Goal: Task Accomplishment & Management: Manage account settings

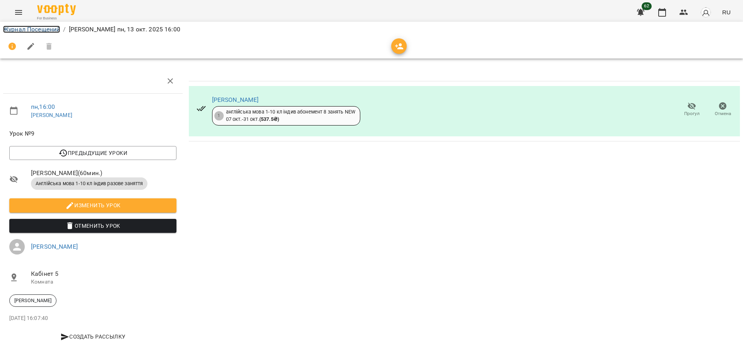
click at [23, 27] on link "Журнал Посещений" at bounding box center [31, 29] width 57 height 7
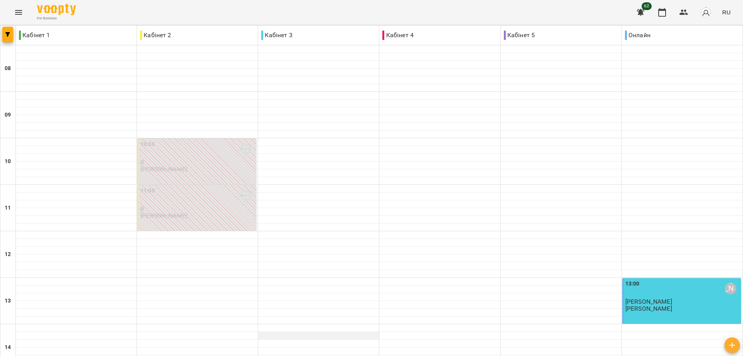
scroll to position [298, 0]
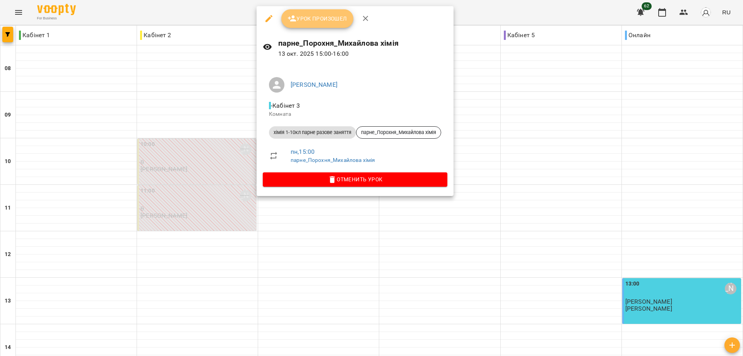
click at [308, 18] on span "Урок произошел" at bounding box center [317, 18] width 60 height 9
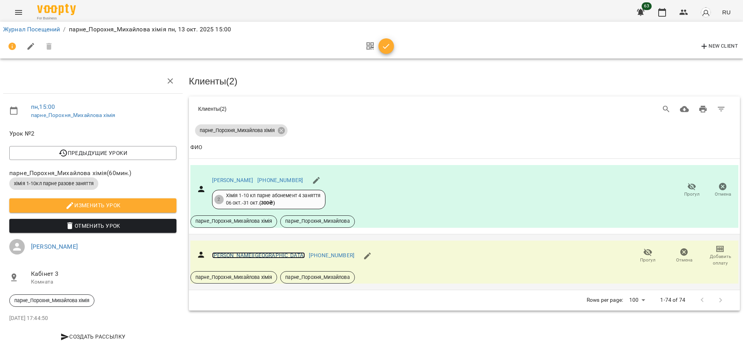
click at [239, 253] on link "[PERSON_NAME][GEOGRAPHIC_DATA]" at bounding box center [258, 255] width 93 height 6
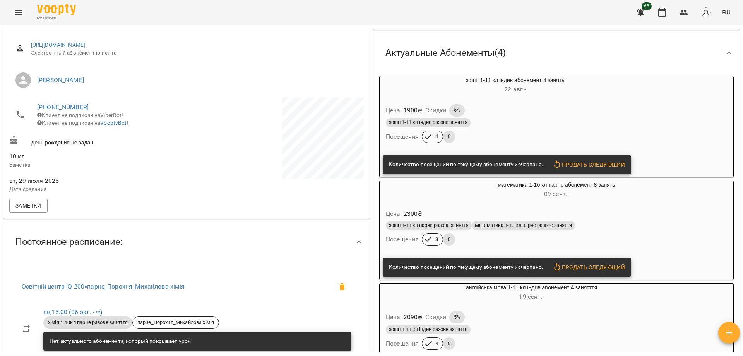
scroll to position [116, 0]
